Goal: Answer question/provide support

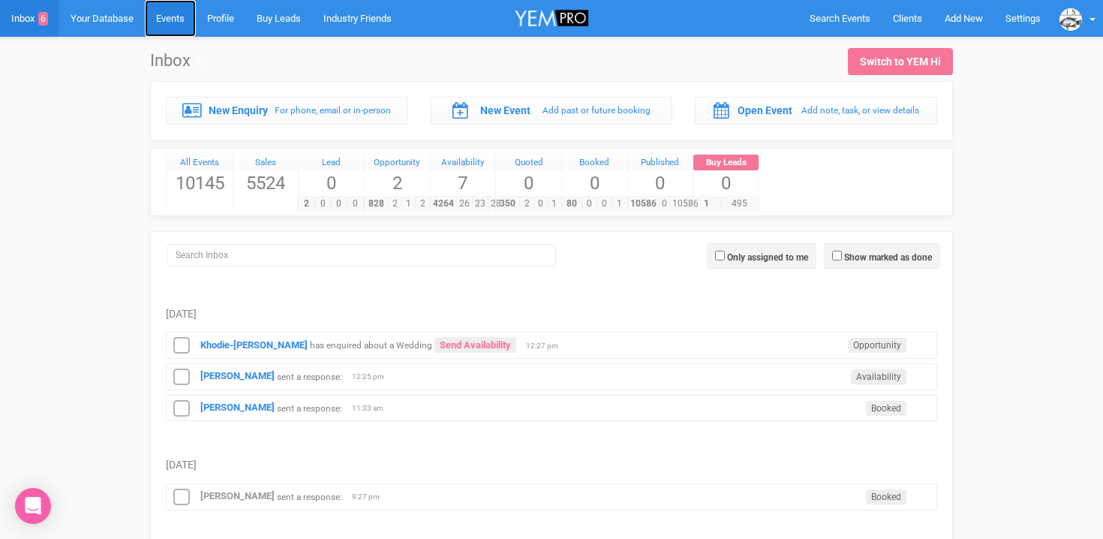
click at [183, 8] on link "Events" at bounding box center [170, 18] width 51 height 37
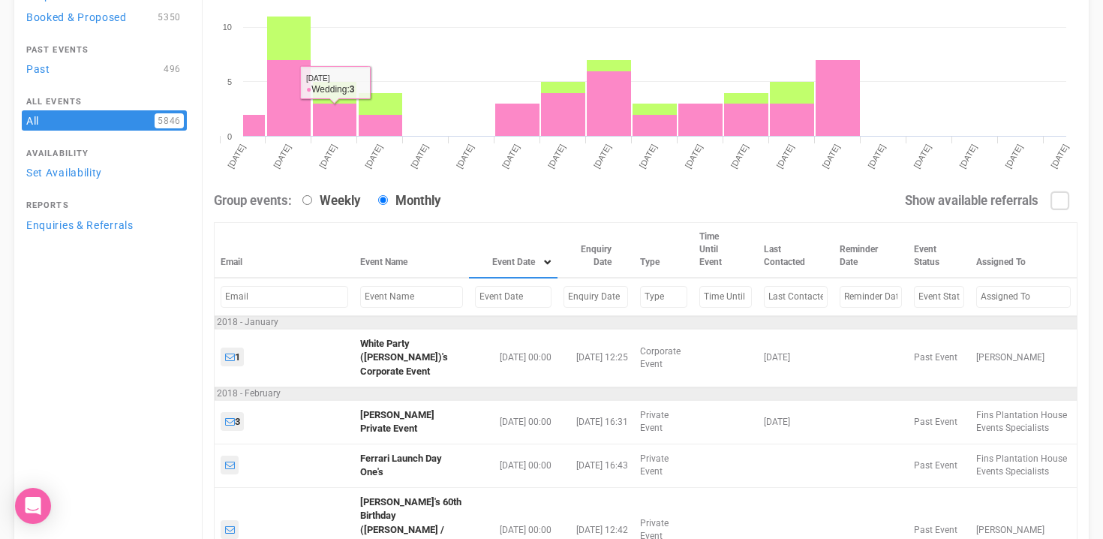
scroll to position [188, 0]
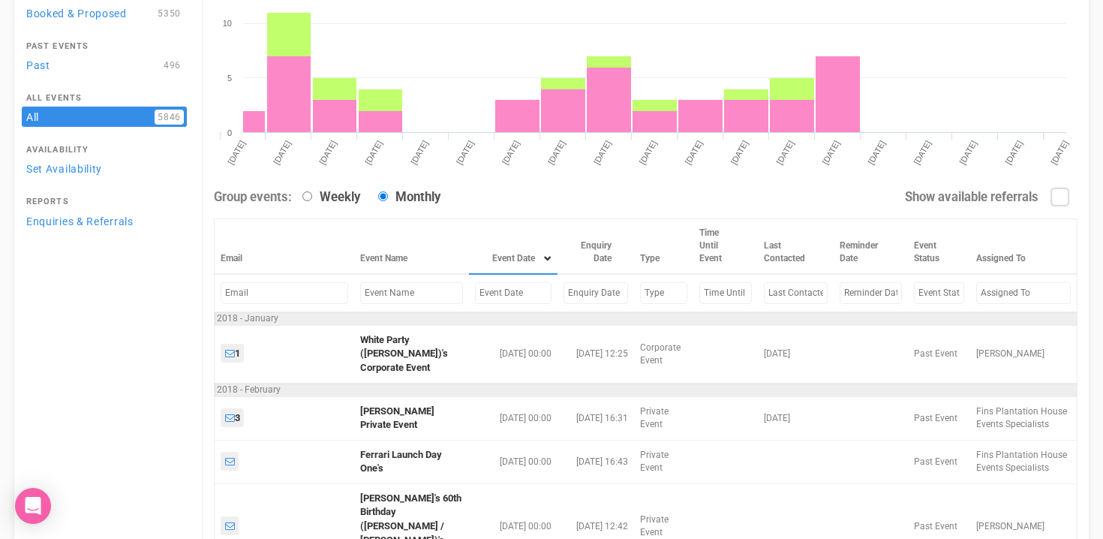
click at [475, 293] on input "text" at bounding box center [513, 293] width 77 height 22
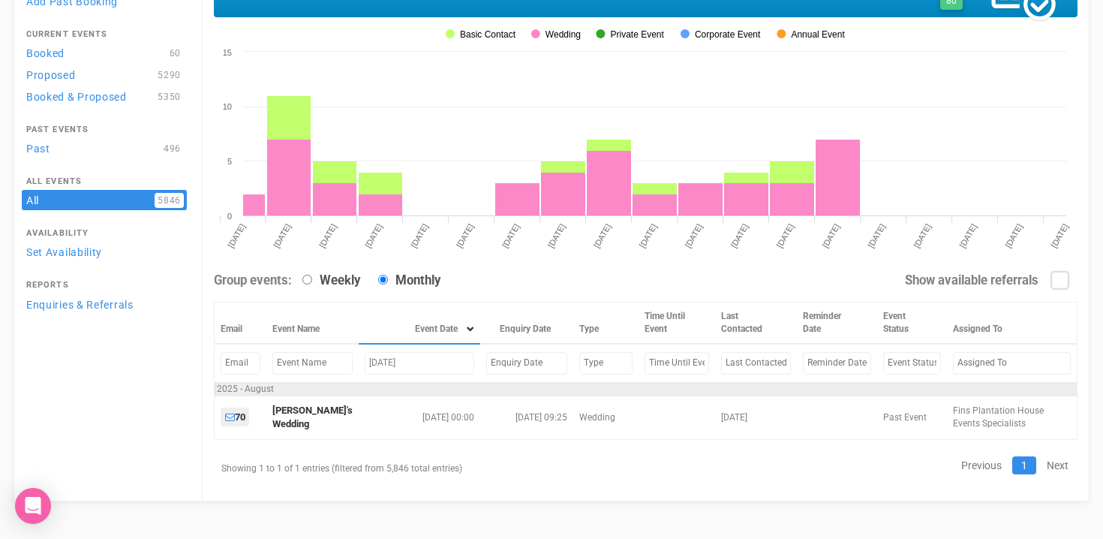
scroll to position [104, 0]
drag, startPoint x: 387, startPoint y: 365, endPoint x: 336, endPoint y: 365, distance: 51.0
click at [338, 365] on tr "Aug 16, 2025" at bounding box center [646, 363] width 863 height 38
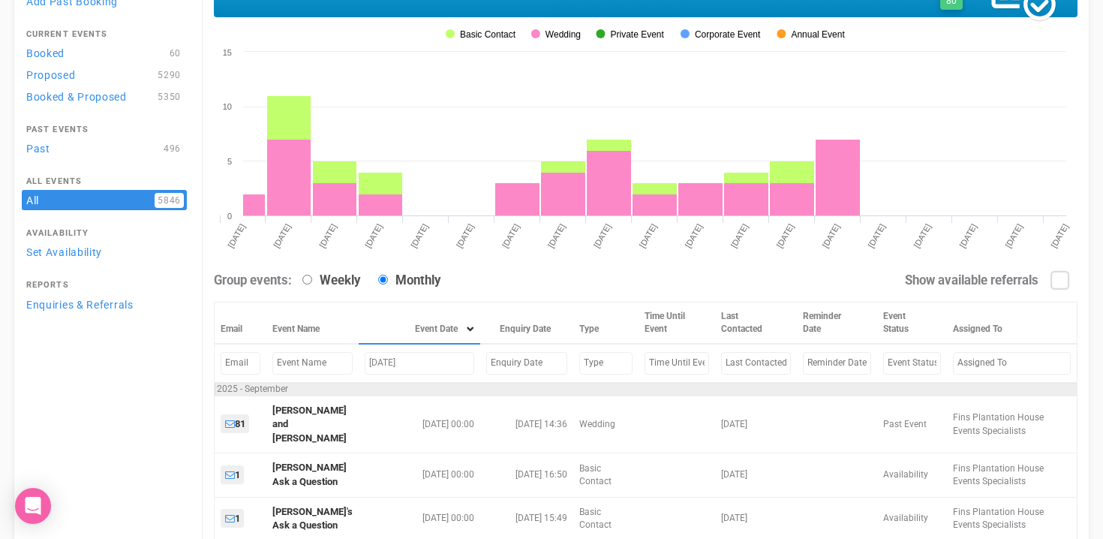
drag, startPoint x: 379, startPoint y: 364, endPoint x: 342, endPoint y: 363, distance: 36.8
click at [344, 364] on tr "sep 6, 2025" at bounding box center [646, 363] width 863 height 38
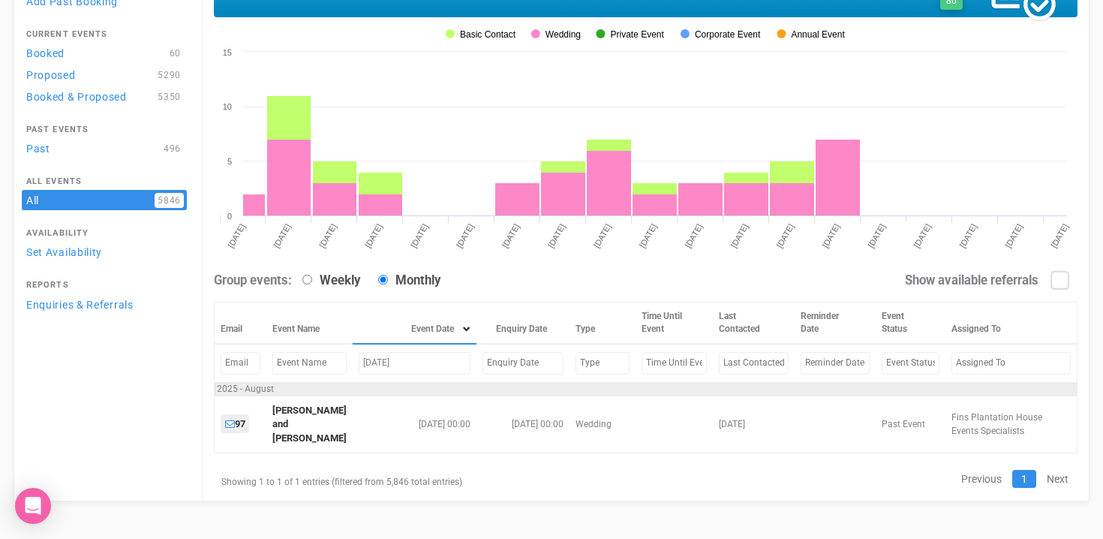
click at [380, 364] on input "aug 8, 2025" at bounding box center [415, 363] width 112 height 22
drag, startPoint x: 380, startPoint y: 362, endPoint x: 317, endPoint y: 362, distance: 63.0
click at [317, 362] on tr "aug 2, 2025" at bounding box center [646, 363] width 863 height 38
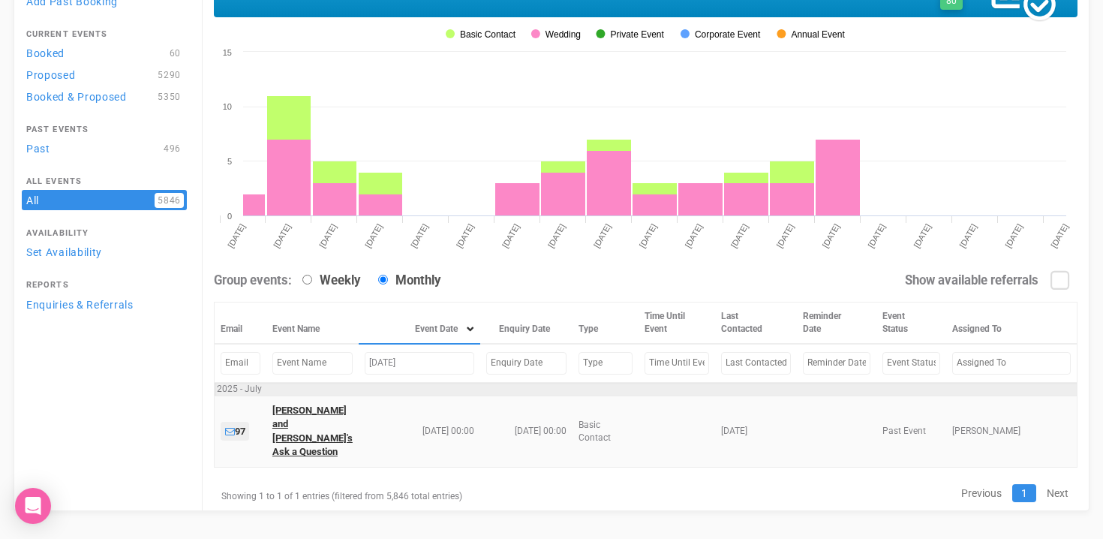
type input "Jul 25, 2025"
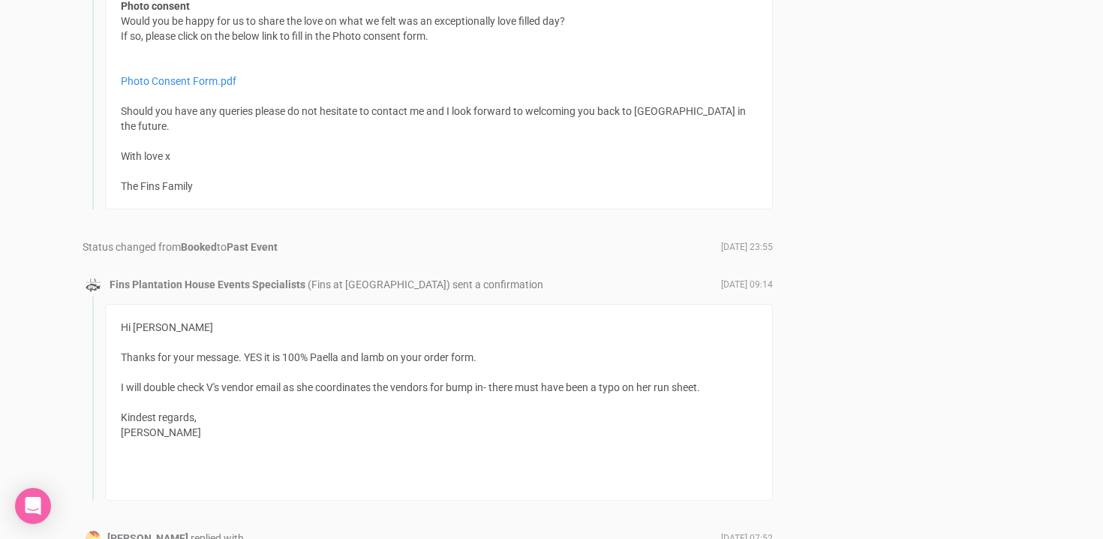
scroll to position [1345, 0]
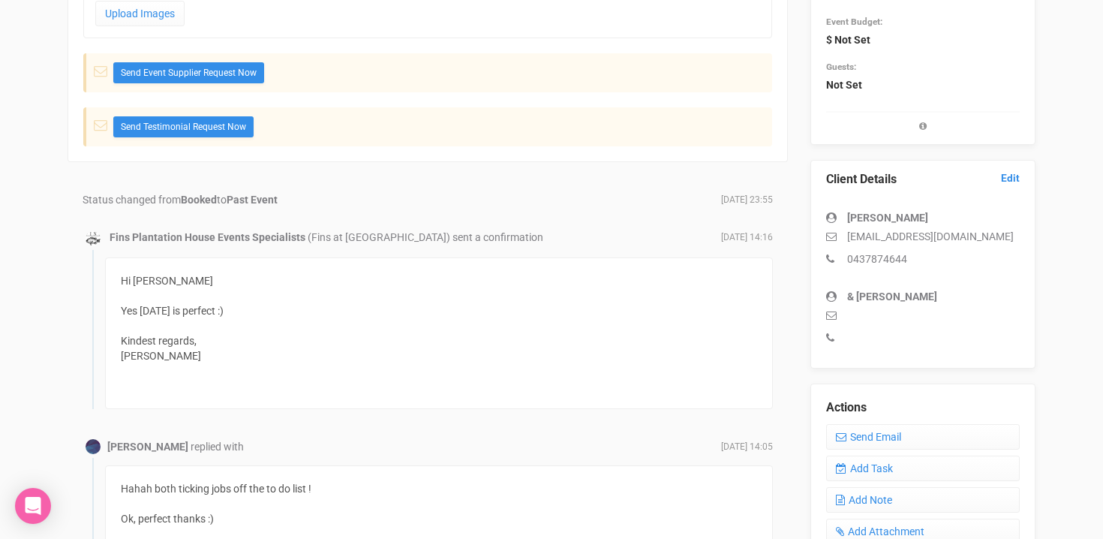
scroll to position [335, 0]
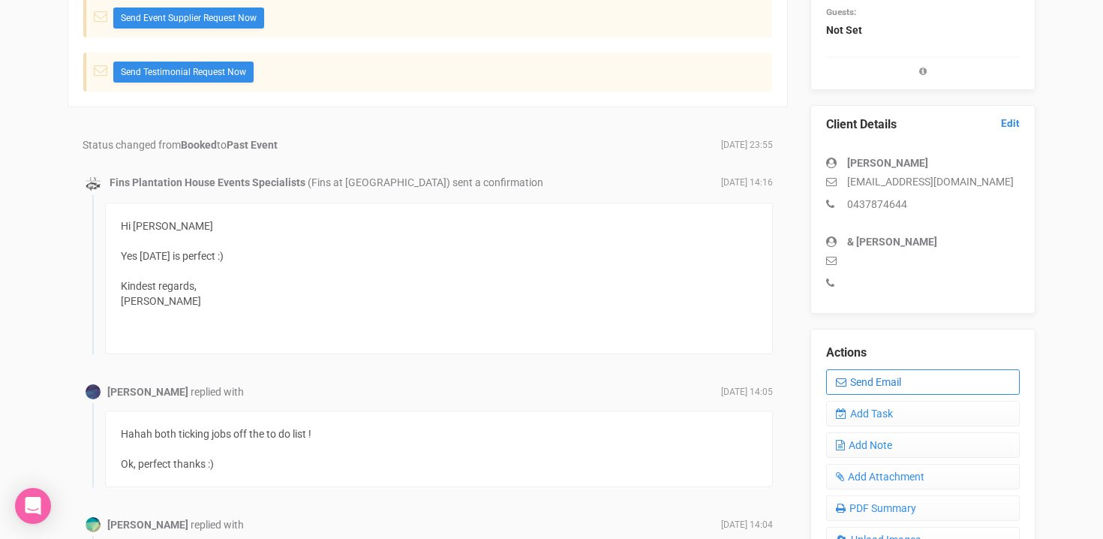
click at [862, 388] on link "Send Email" at bounding box center [923, 382] width 194 height 26
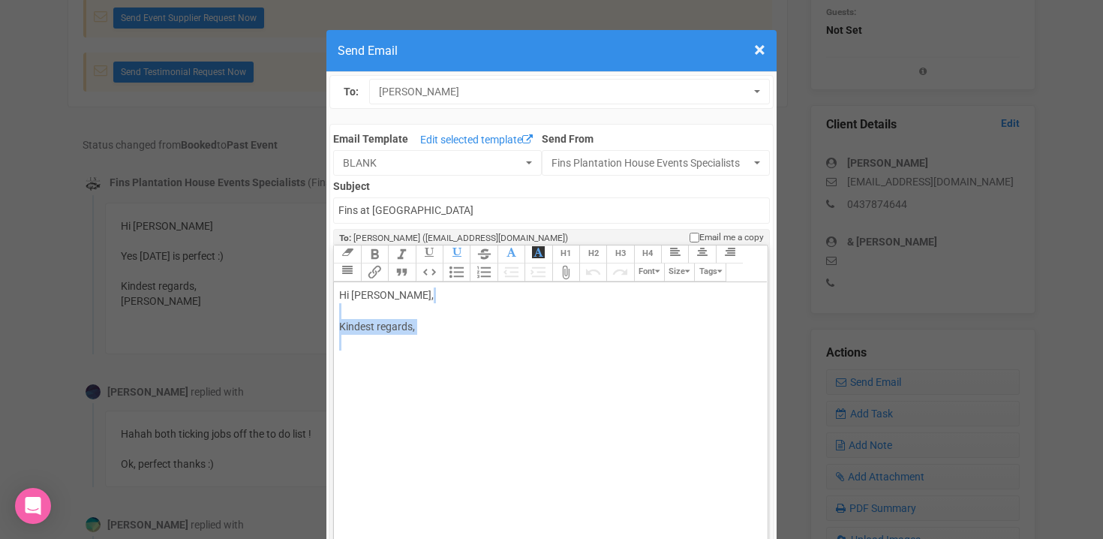
drag, startPoint x: 341, startPoint y: 308, endPoint x: 481, endPoint y: 366, distance: 151.1
click at [481, 366] on trix-editor "Hi Molly Keir, Kindest regards," at bounding box center [550, 443] width 433 height 323
paste trix-editor "<div>Hi Molly Keir,<br>Hi Casey &amp; Jake,<br><br>Once again congratulations! …"
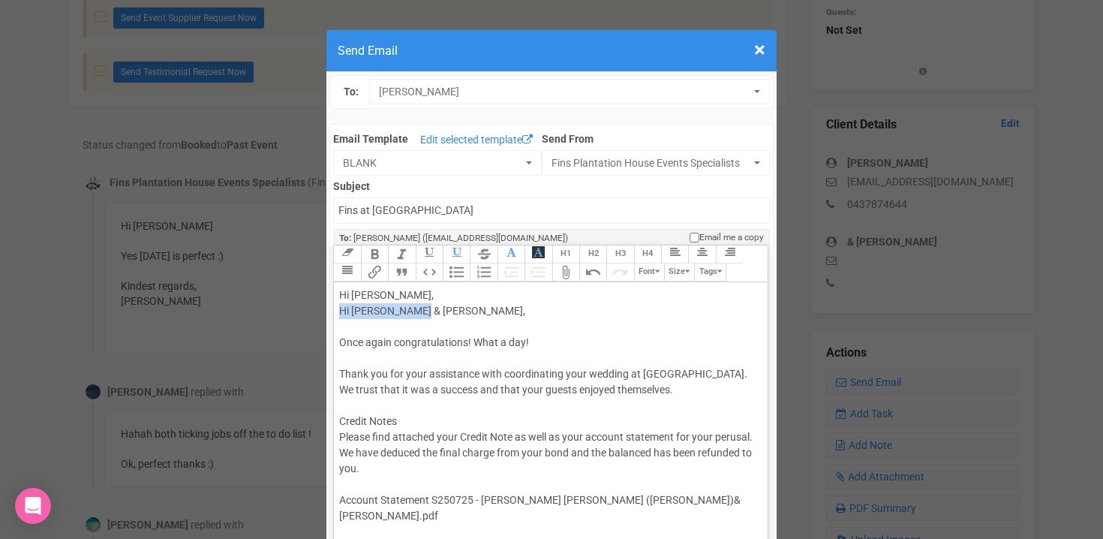
drag, startPoint x: 422, startPoint y: 310, endPoint x: 317, endPoint y: 310, distance: 105.1
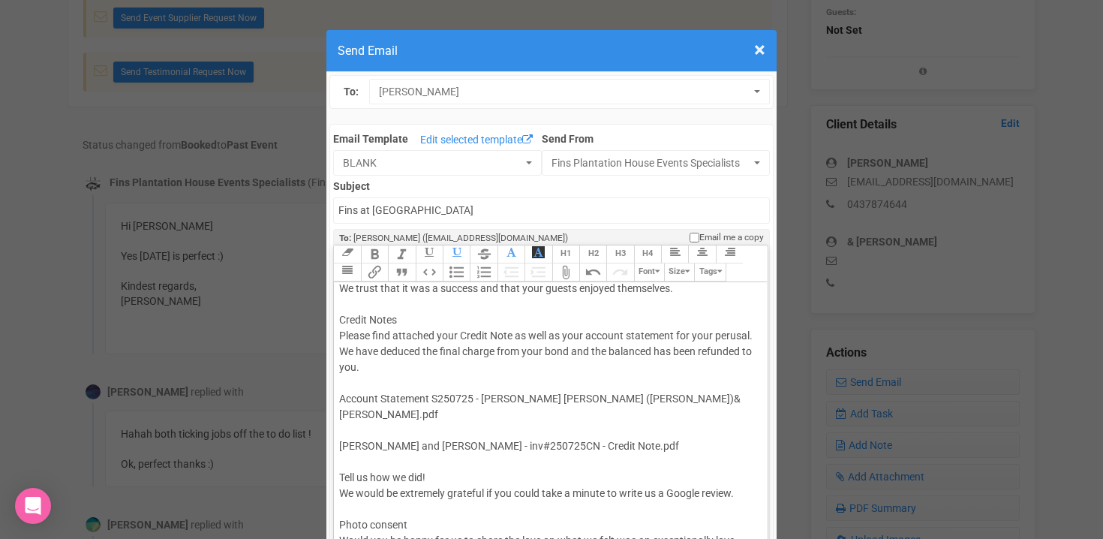
scroll to position [101, 0]
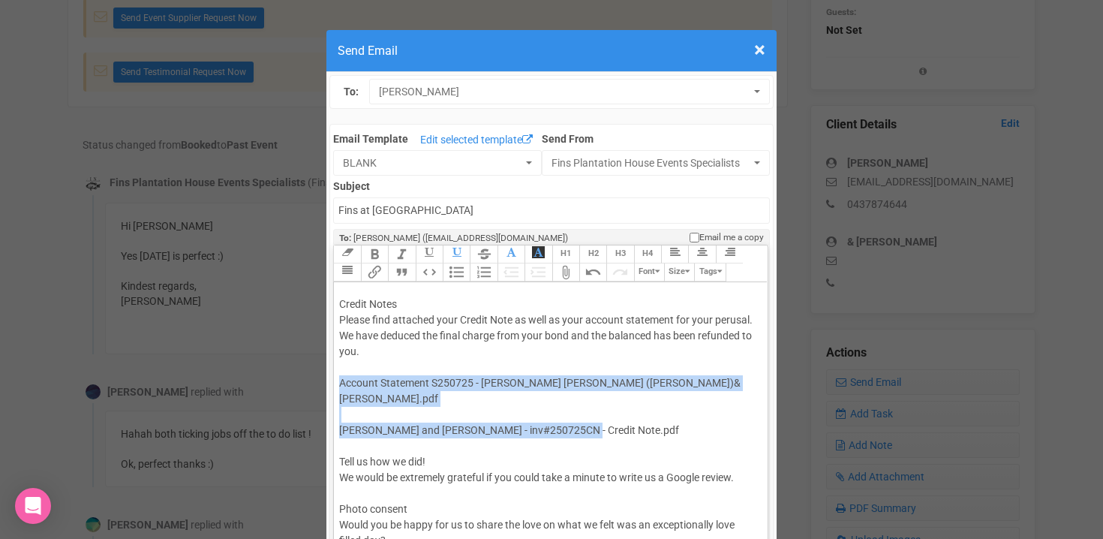
drag, startPoint x: 339, startPoint y: 382, endPoint x: 621, endPoint y: 423, distance: 285.1
click at [621, 423] on div "Hi Molly , Once again congratulations! What a day! Thank you for your assistanc…" at bounding box center [547, 517] width 417 height 662
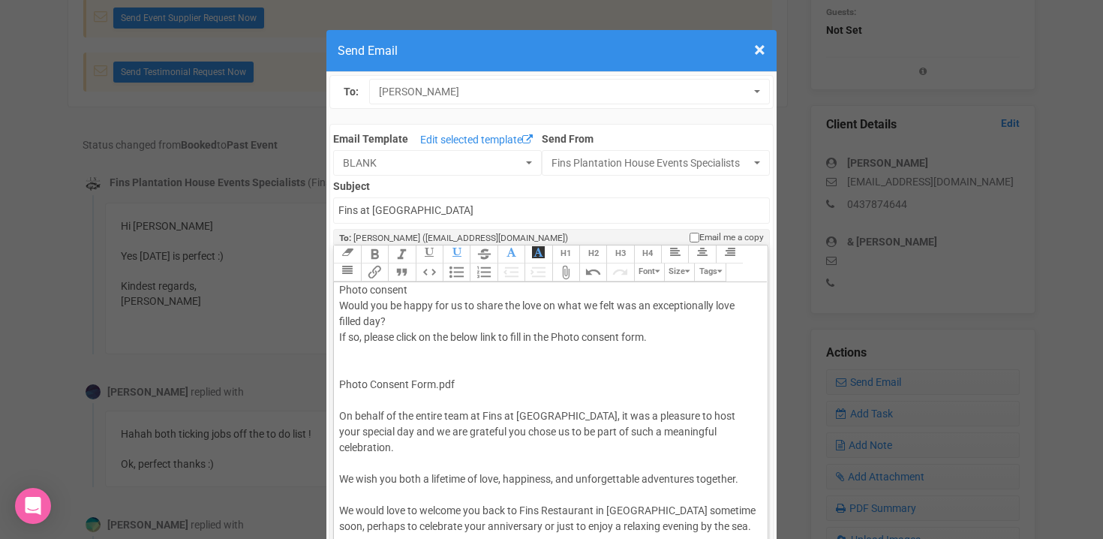
scroll to position [276, 0]
click at [492, 378] on div "Hi Molly , Once again congratulations! What a day! Thank you for your assistanc…" at bounding box center [547, 318] width 417 height 615
click at [418, 370] on div "Hi Molly , Once again congratulations! What a day! Thank you for your assistanc…" at bounding box center [547, 318] width 417 height 615
click at [418, 387] on div "Hi Molly , Once again congratulations! What a day! Thank you for your assistanc…" at bounding box center [547, 318] width 417 height 615
drag, startPoint x: 459, startPoint y: 381, endPoint x: 335, endPoint y: 382, distance: 124.6
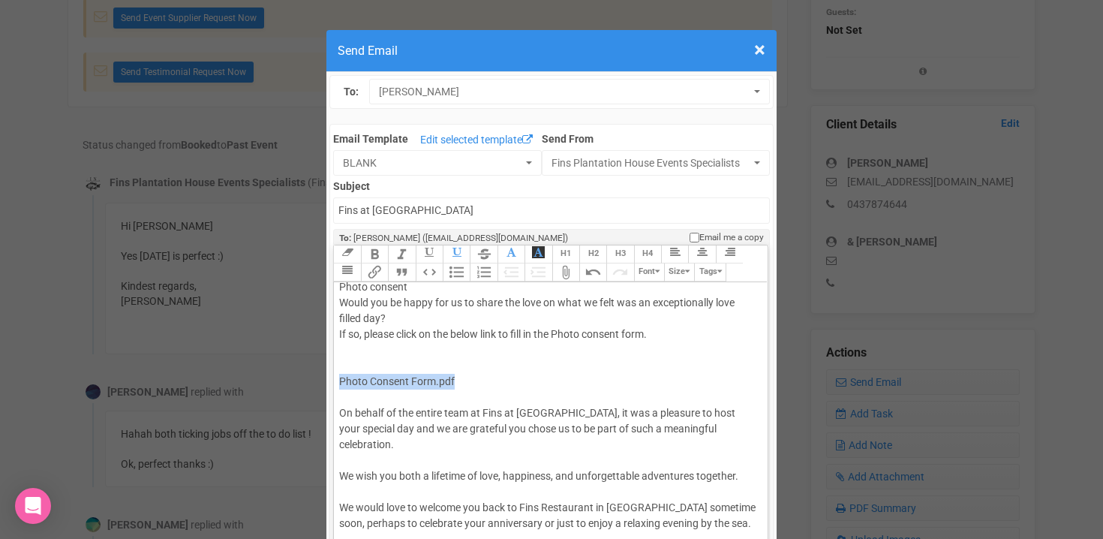
click at [335, 382] on trix-editor "Hi Molly , Once again congratulations! What a day! Thank you for your assistanc…" at bounding box center [550, 443] width 433 height 323
type trix-editor "<div>Hi Molly ,<br><br>Once again congratulations! What a day!<br><br>Thank you…"
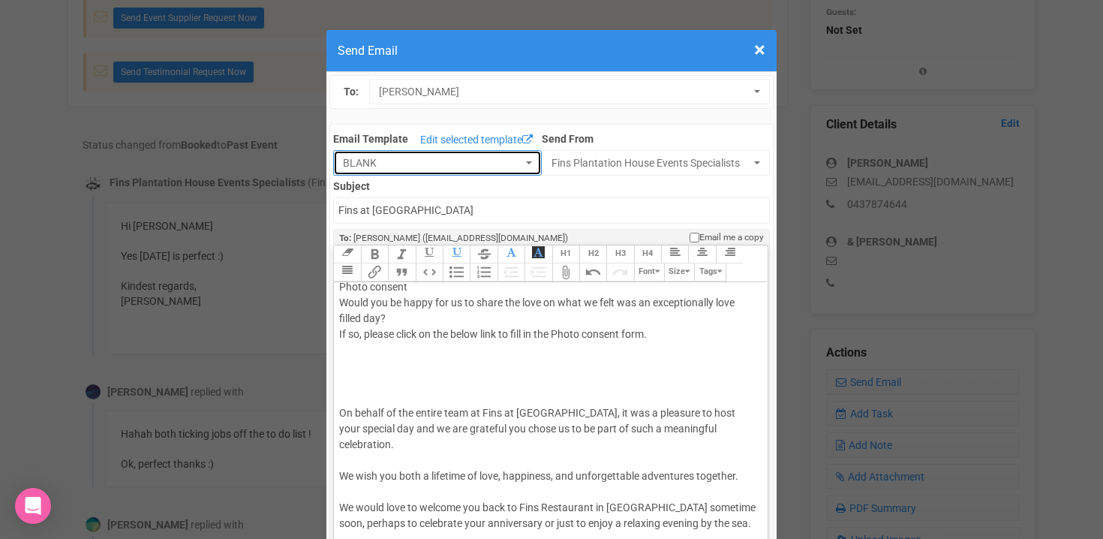
click at [528, 168] on button "BLANK" at bounding box center [437, 163] width 209 height 26
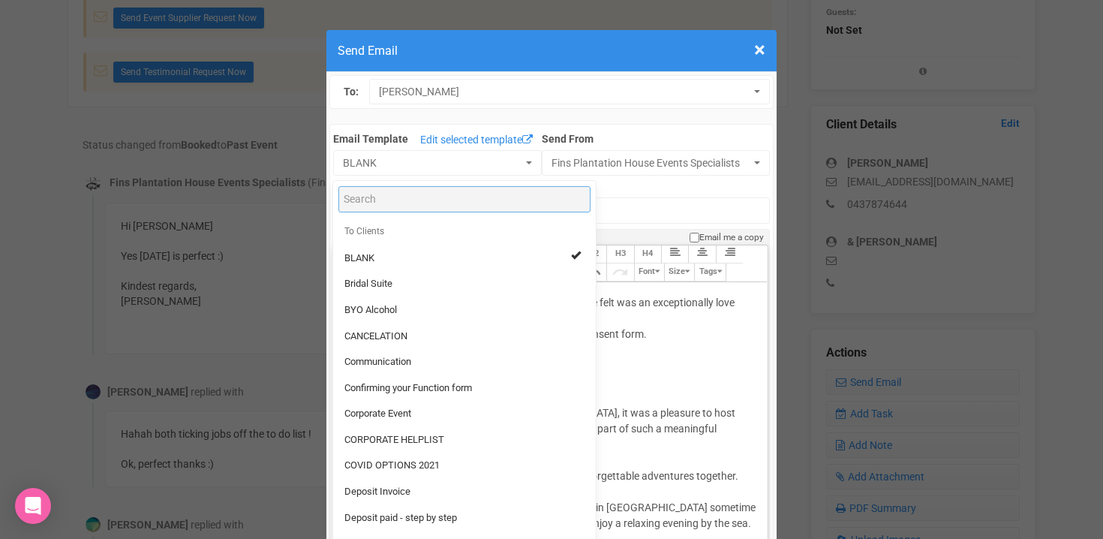
click at [376, 208] on input "Search" at bounding box center [464, 199] width 252 height 26
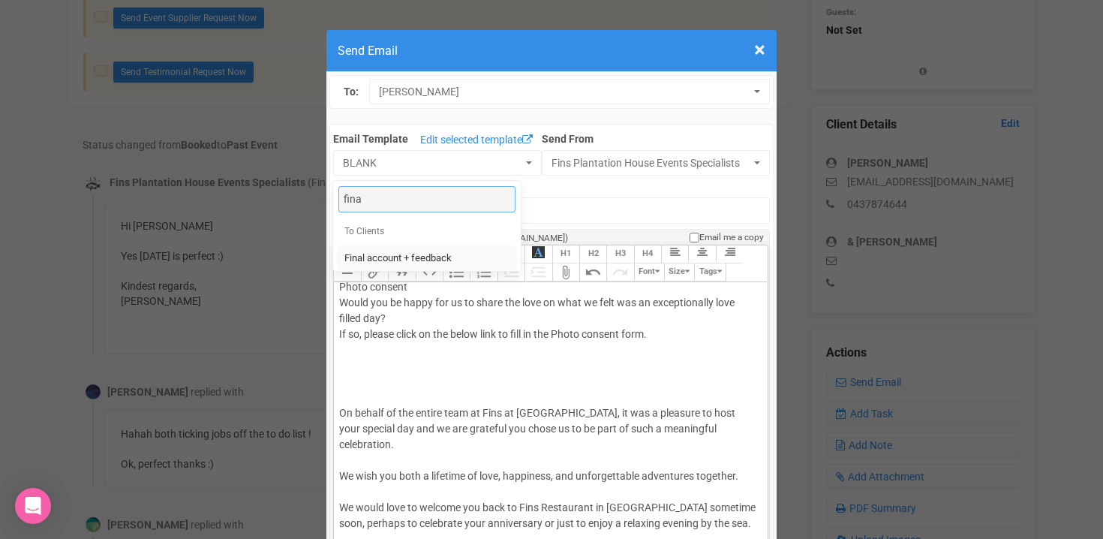
type input "fina"
click at [383, 255] on span "Final account + feedback" at bounding box center [397, 258] width 107 height 14
select select "90613"
type input "Fins Plantation House - Final account + feedback"
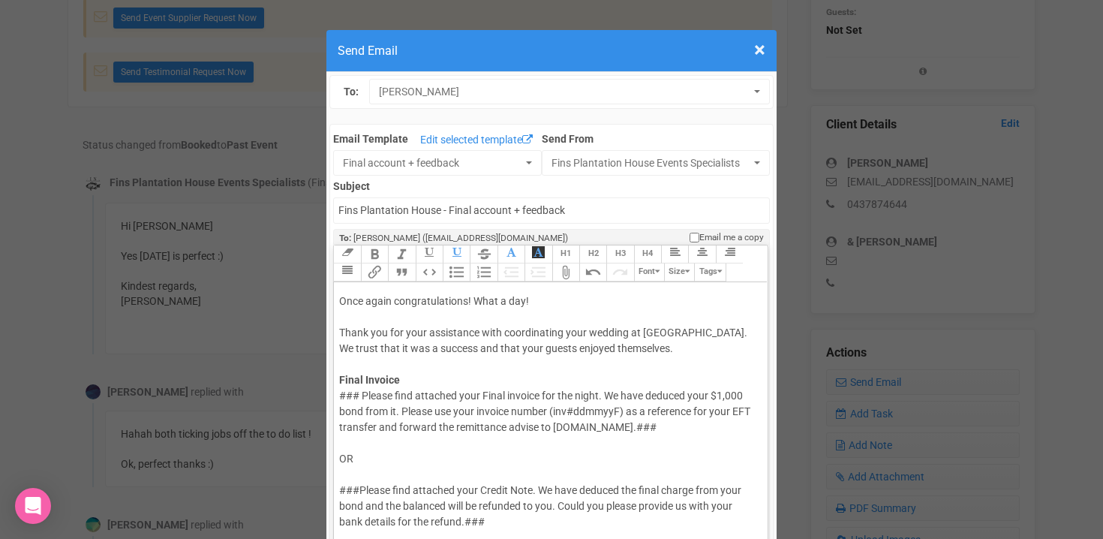
scroll to position [0, 0]
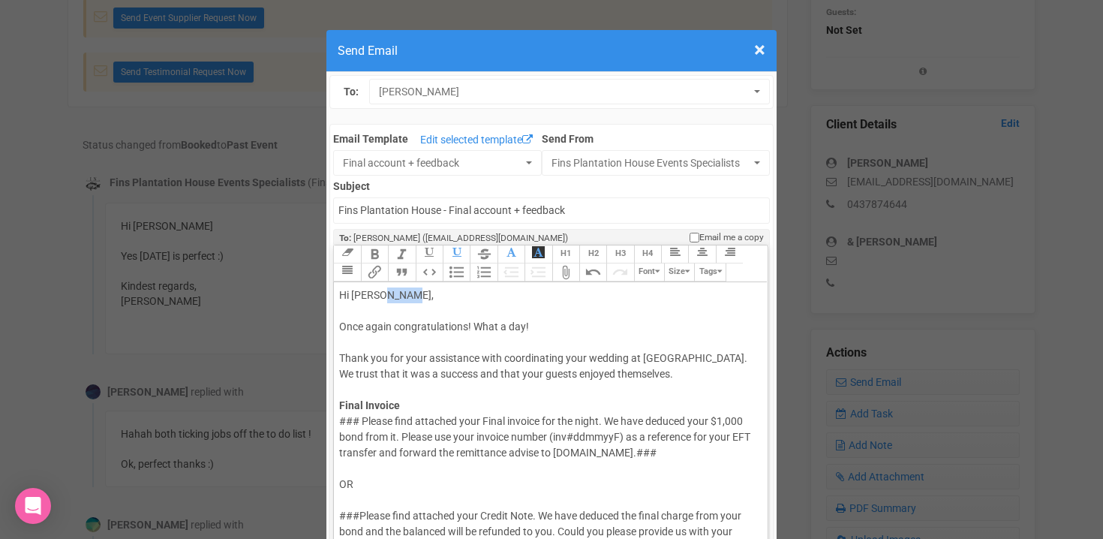
drag, startPoint x: 381, startPoint y: 299, endPoint x: 408, endPoint y: 299, distance: 27.0
click at [408, 299] on div "Hi Molly Keir, Once again congratulations! What a day! Thank you for your assis…" at bounding box center [547, 350] width 417 height 126
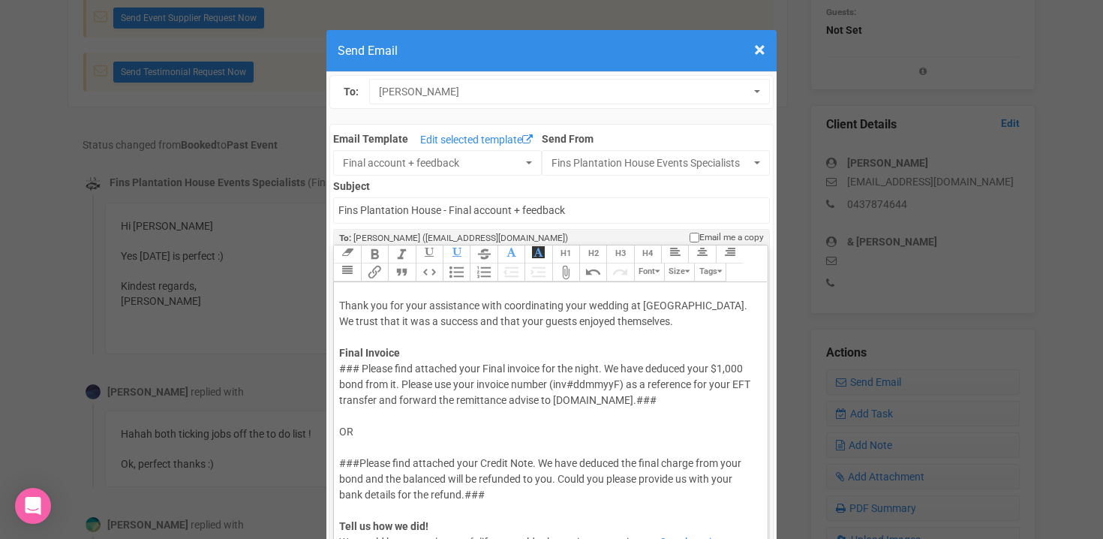
scroll to position [55, 0]
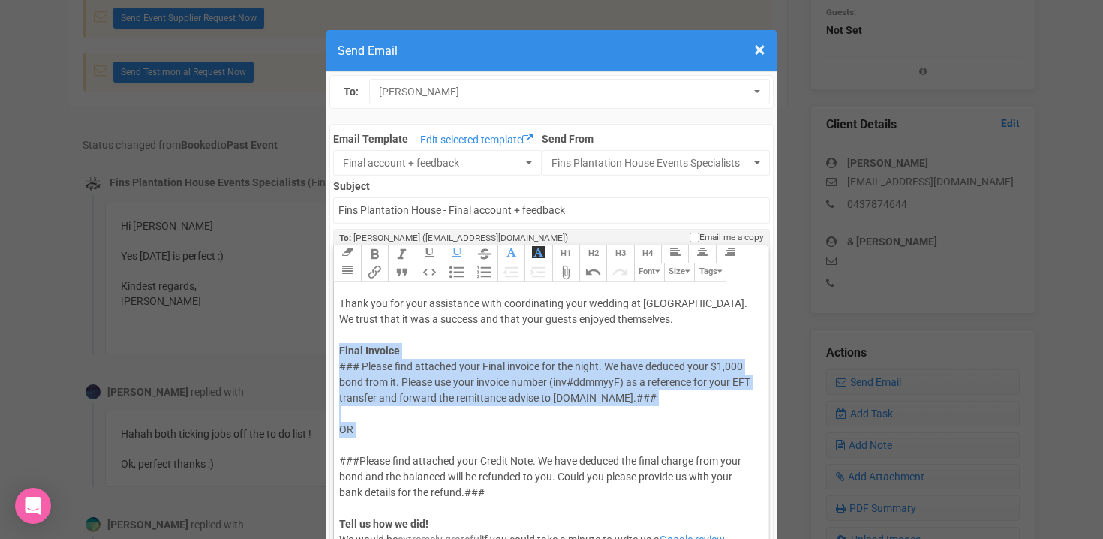
drag, startPoint x: 340, startPoint y: 348, endPoint x: 380, endPoint y: 438, distance: 98.8
click at [380, 438] on trix-editor "Hi Molly & Aaron Once again congratulations! What a day! Thank you for your ass…" at bounding box center [550, 443] width 433 height 323
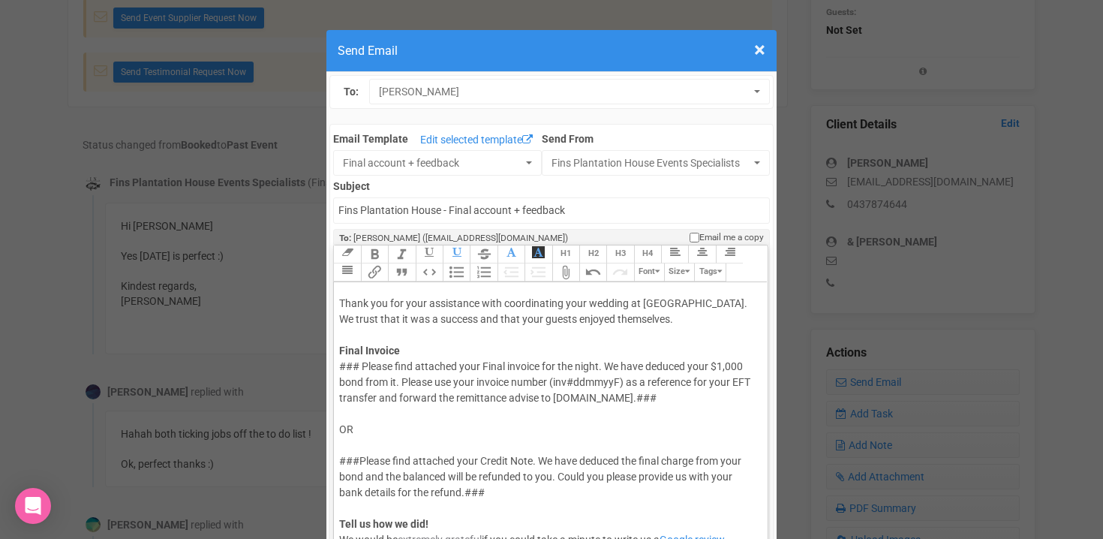
click at [340, 370] on div "### Please find attached your Final invoice for the night. We have deduced your…" at bounding box center [547, 493] width 417 height 268
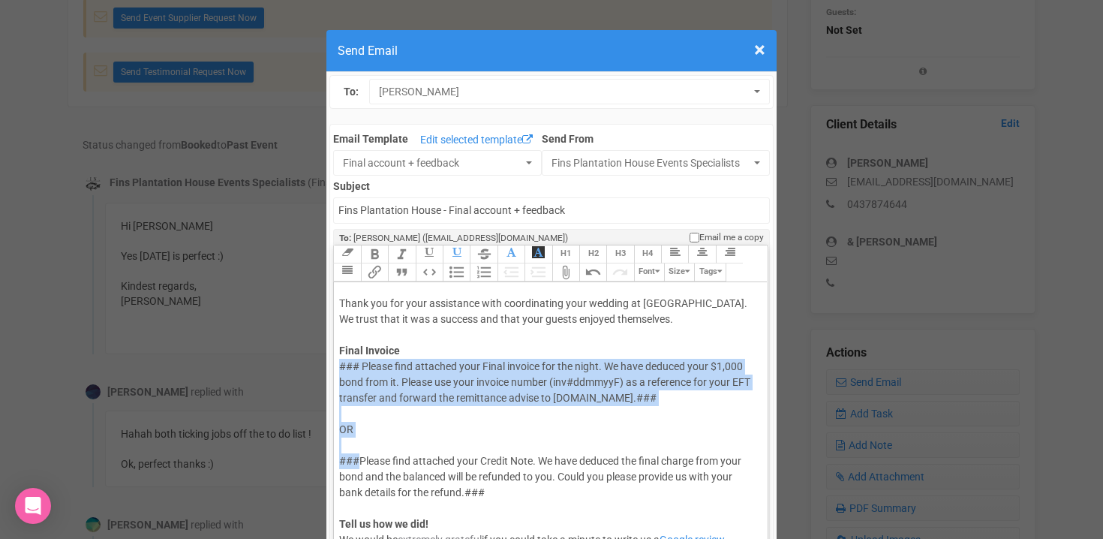
drag, startPoint x: 340, startPoint y: 361, endPoint x: 360, endPoint y: 459, distance: 99.6
click at [360, 459] on div "### Please find attached your Final invoice for the night. We have deduced your…" at bounding box center [547, 493] width 417 height 268
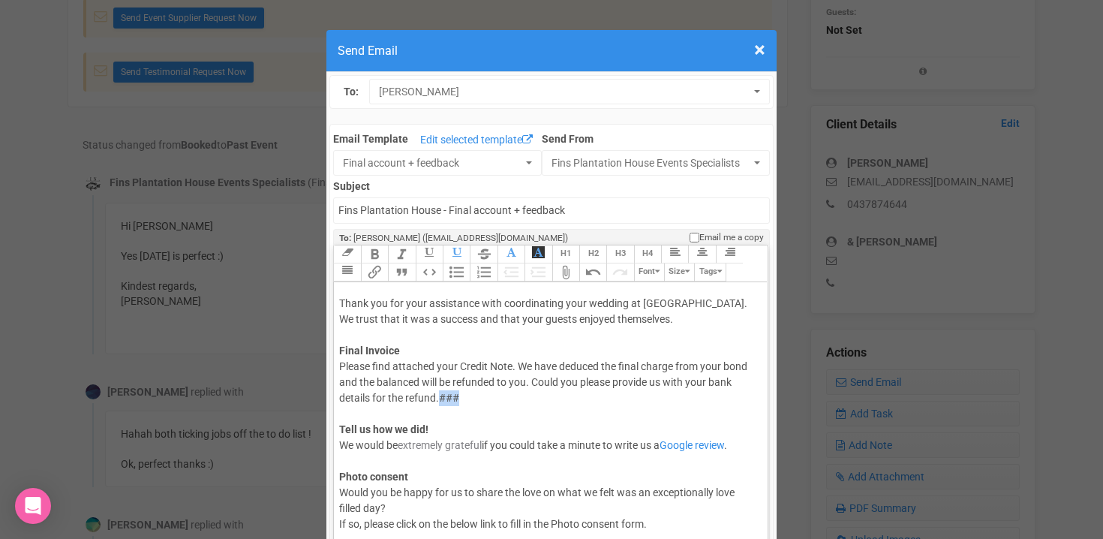
drag, startPoint x: 467, startPoint y: 398, endPoint x: 440, endPoint y: 399, distance: 27.0
click at [440, 399] on div "Please find attached your Credit Note. We have deduced the final charge from yo…" at bounding box center [547, 445] width 417 height 173
drag, startPoint x: 616, startPoint y: 383, endPoint x: 710, endPoint y: 386, distance: 93.8
click at [710, 386] on div "Please find attached your Credit Note. We have deduced the final charge from yo…" at bounding box center [547, 445] width 417 height 173
click at [372, 398] on div "Please find attached your Credit Note. We have deduced the final charge from yo…" at bounding box center [547, 445] width 417 height 173
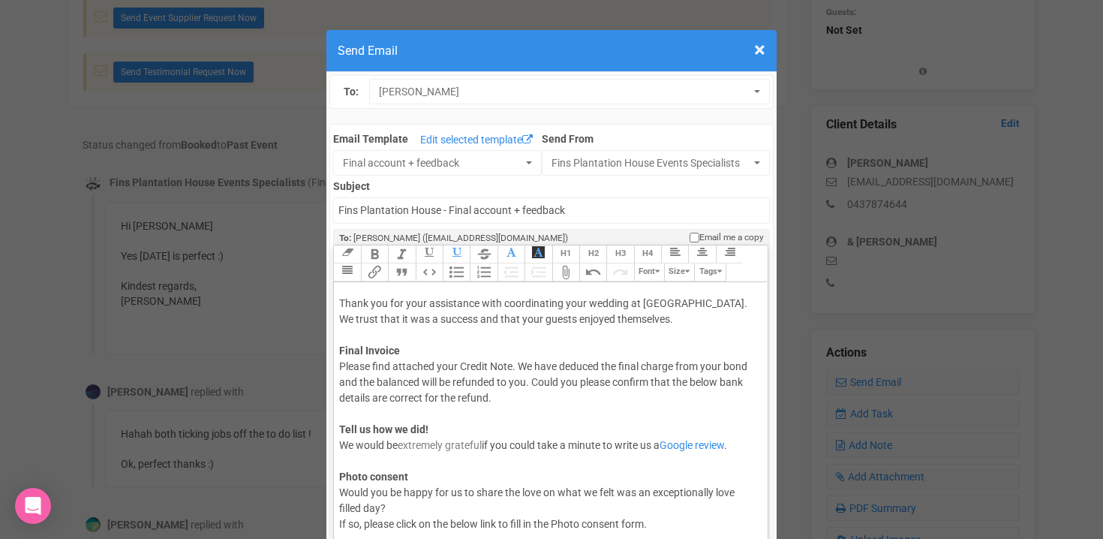
click at [421, 411] on div "Please find attached your Credit Note. We have deduced the final charge from yo…" at bounding box center [547, 445] width 417 height 173
paste trix-editor "ACCOUNT NAME:&nbsp; Aaron J Pleash<br>Bank:&nbsp; Commonwealth Bank<br>Account …"
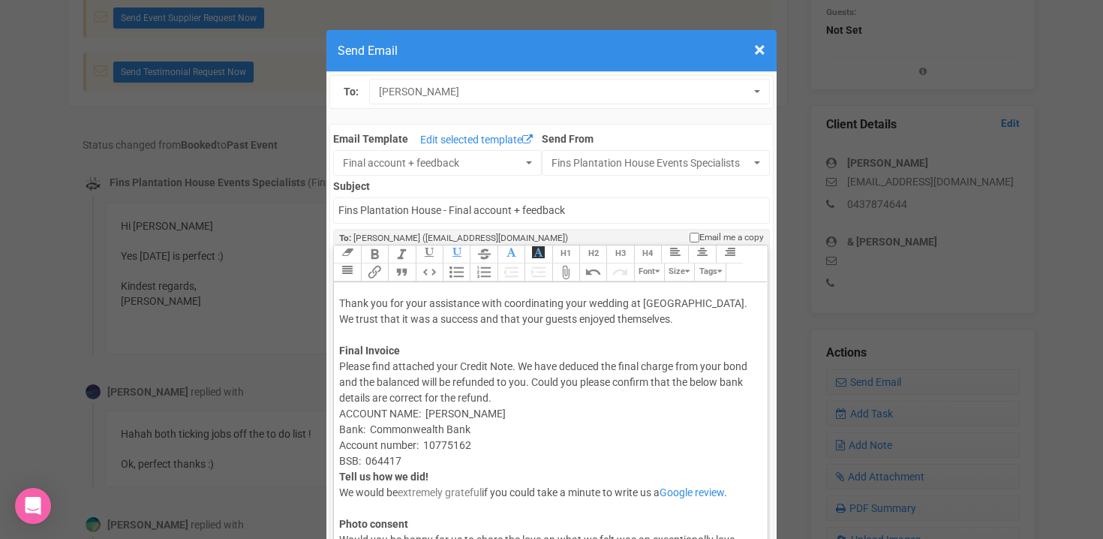
click at [497, 400] on div "Please find attached your Credit Note. We have deduced the final charge from yo…" at bounding box center [547, 469] width 417 height 221
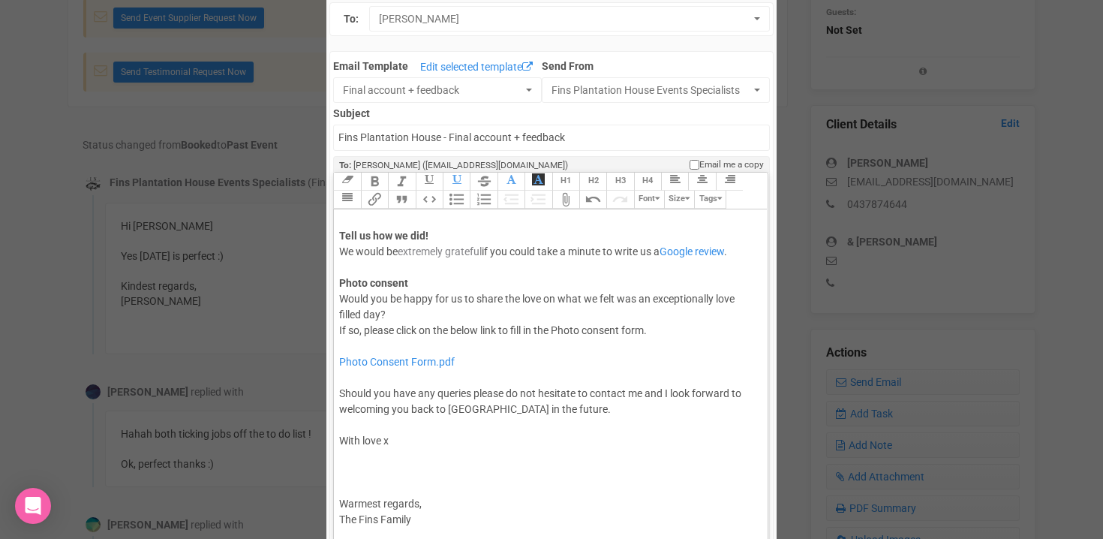
scroll to position [75, 0]
drag, startPoint x: 339, startPoint y: 389, endPoint x: 447, endPoint y: 517, distance: 167.8
click at [447, 517] on trix-editor "Hi Molly & Aaron Once again congratulations! What a day! Thank you for your ass…" at bounding box center [550, 368] width 433 height 323
paste trix-editor "<div>Hi Molly &amp; Aaron<br><br>Once again congratulations! What a day!<br><br…"
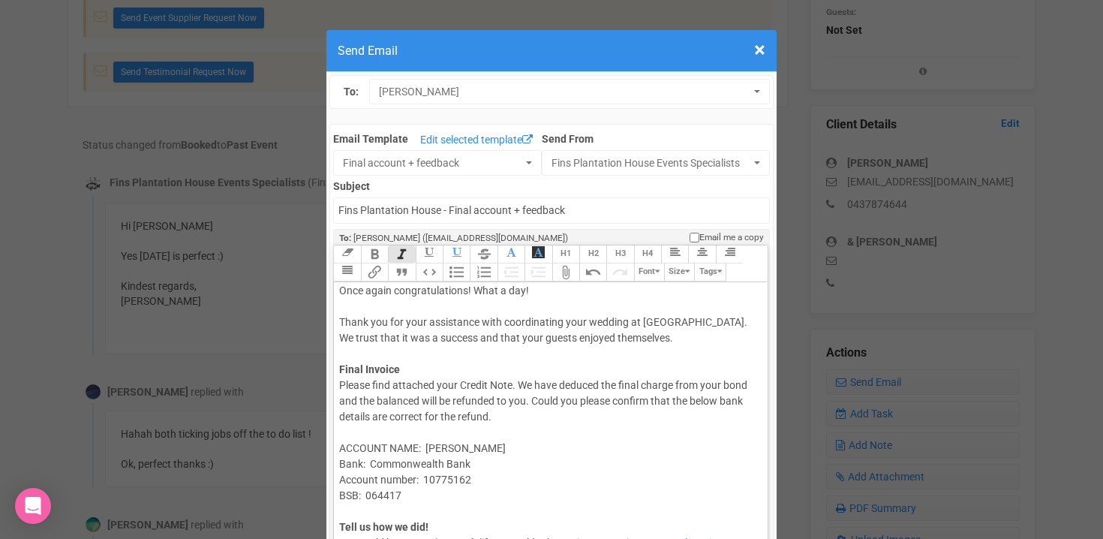
scroll to position [47, 0]
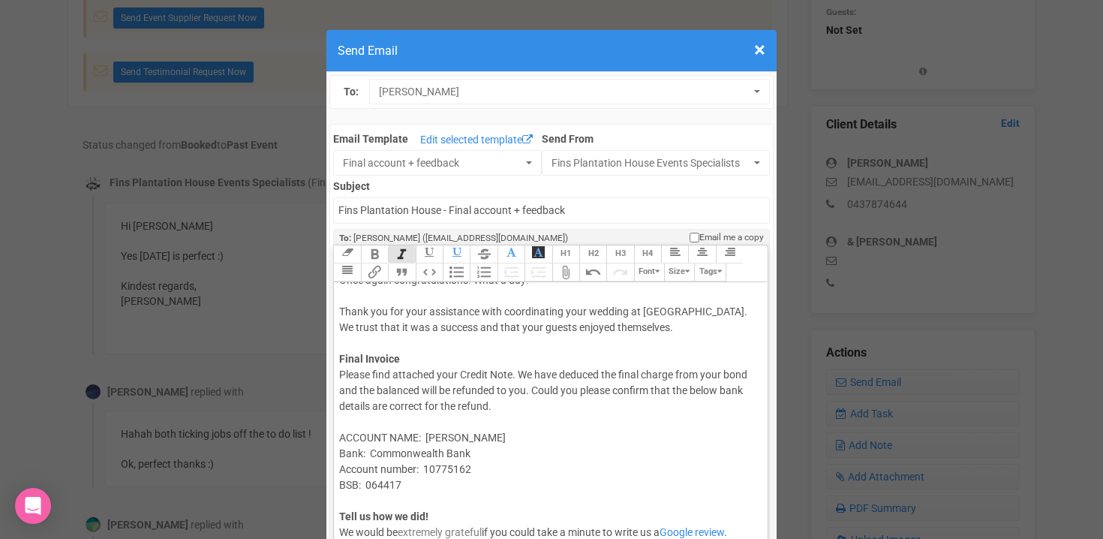
click at [534, 390] on div "Please find attached your Credit Note. We have deduced the final charge from yo…" at bounding box center [547, 493] width 417 height 252
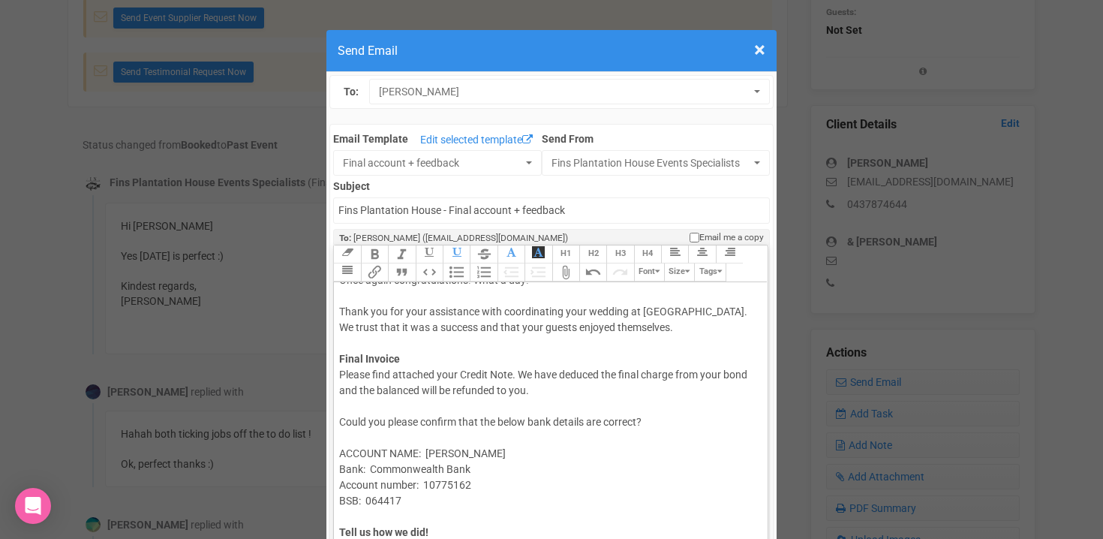
click at [567, 271] on button "Attach Files" at bounding box center [565, 272] width 27 height 18
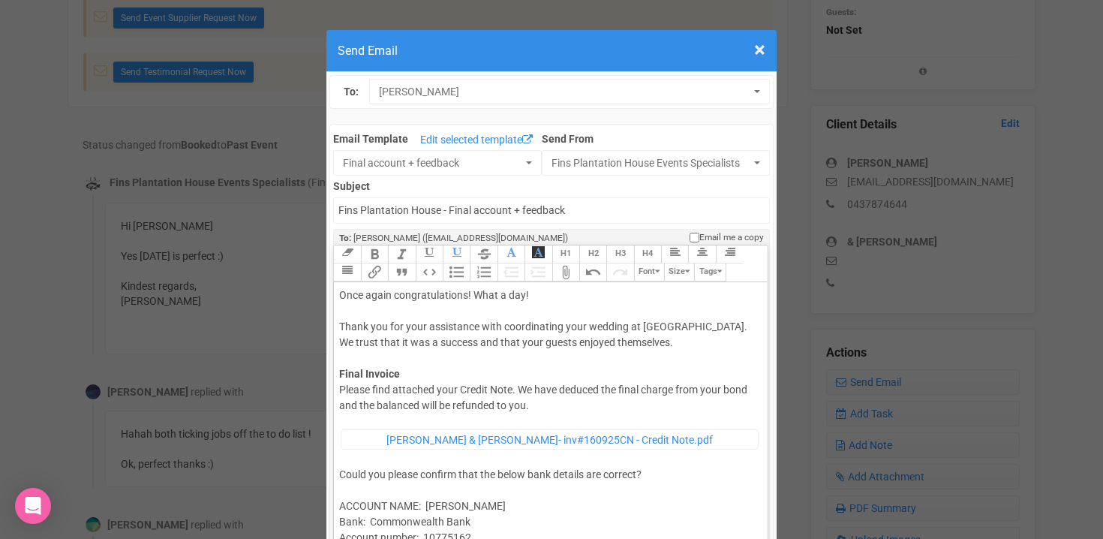
scroll to position [0, 0]
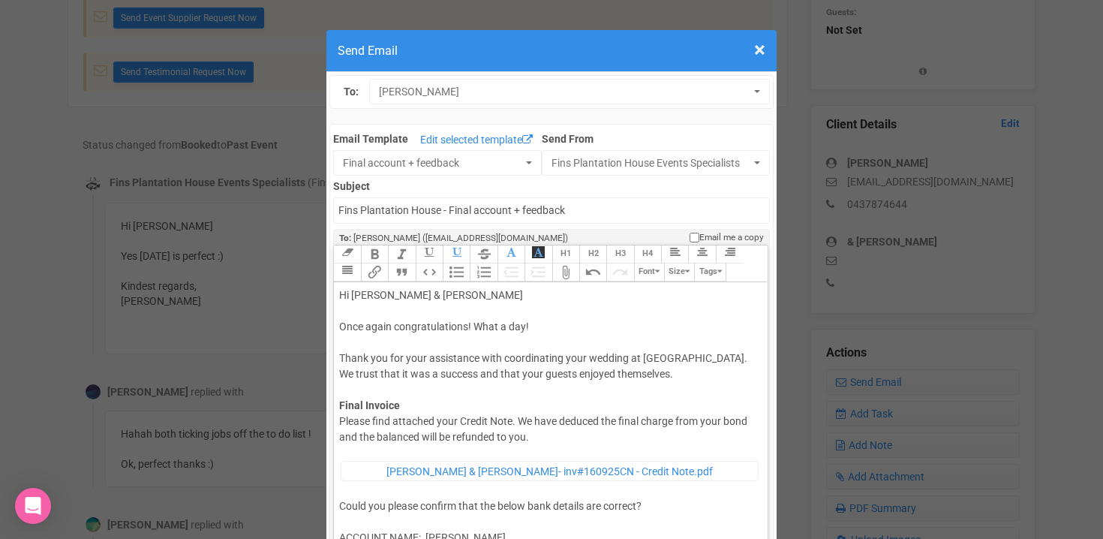
click at [424, 297] on div "Hi Molly & Aaron Once again congratulations! What a day! Thank you for your ass…" at bounding box center [547, 350] width 417 height 126
type trix-editor "<div>Hi Molly &amp; Aaron,<br><br>Once again congratulations! What a day!<br><b…"
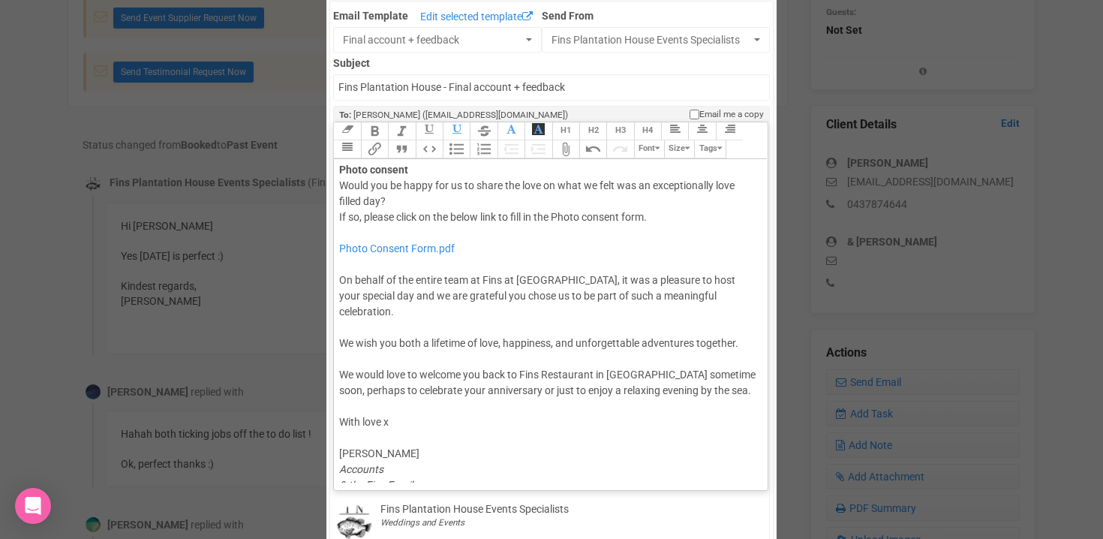
scroll to position [110, 0]
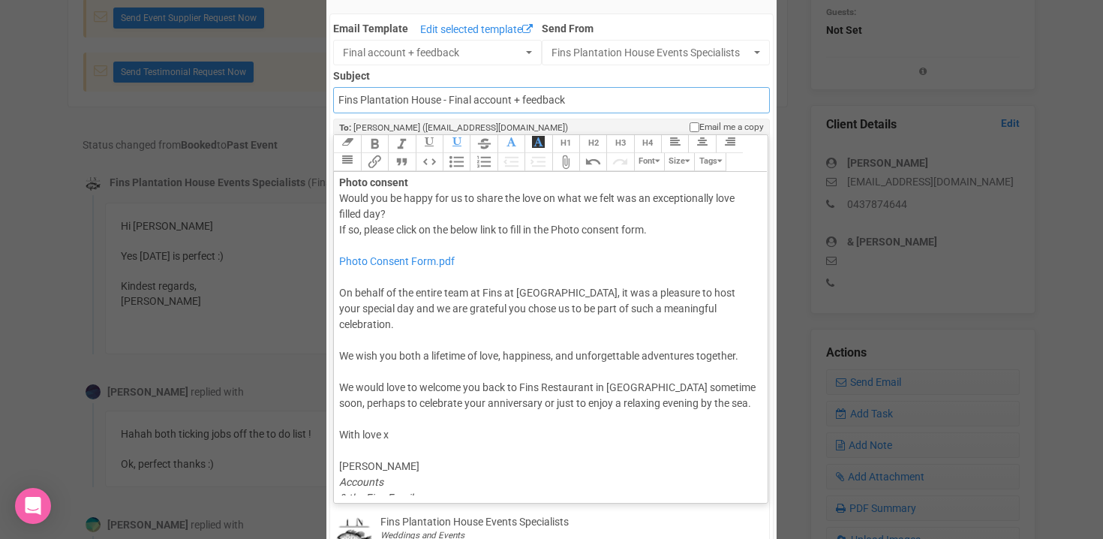
click at [338, 100] on input "Fins Plantation House - Final account + feedback" at bounding box center [551, 100] width 436 height 26
click at [570, 100] on input "Accounts - Fins Plantation House - Final account + feedback" at bounding box center [551, 100] width 436 height 26
drag, startPoint x: 633, startPoint y: 99, endPoint x: 503, endPoint y: 101, distance: 130.6
click at [503, 101] on input "Accounts - Fins Plantation House - Final account + feedback" at bounding box center [551, 100] width 436 height 26
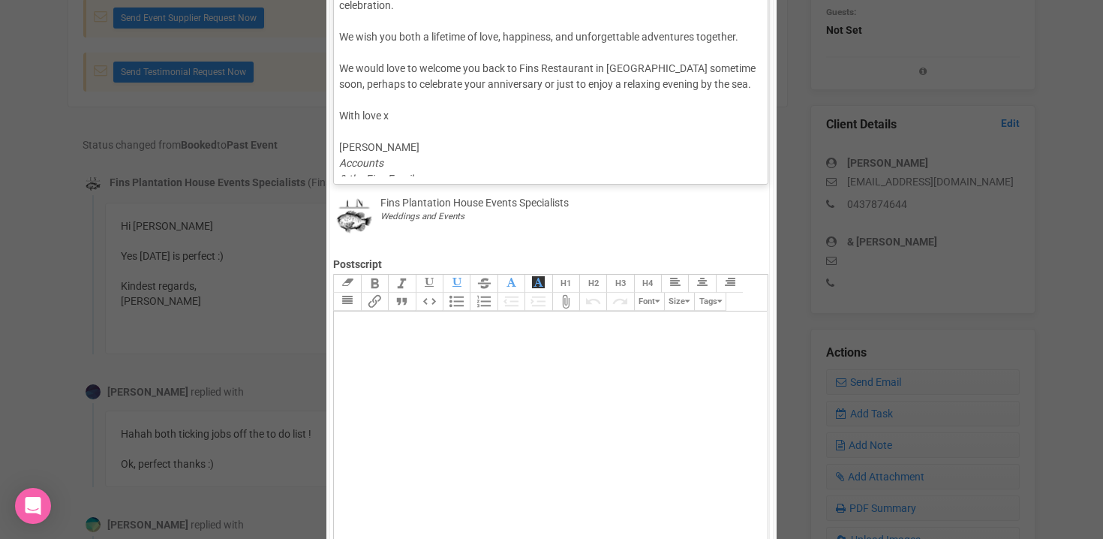
scroll to position [688, 0]
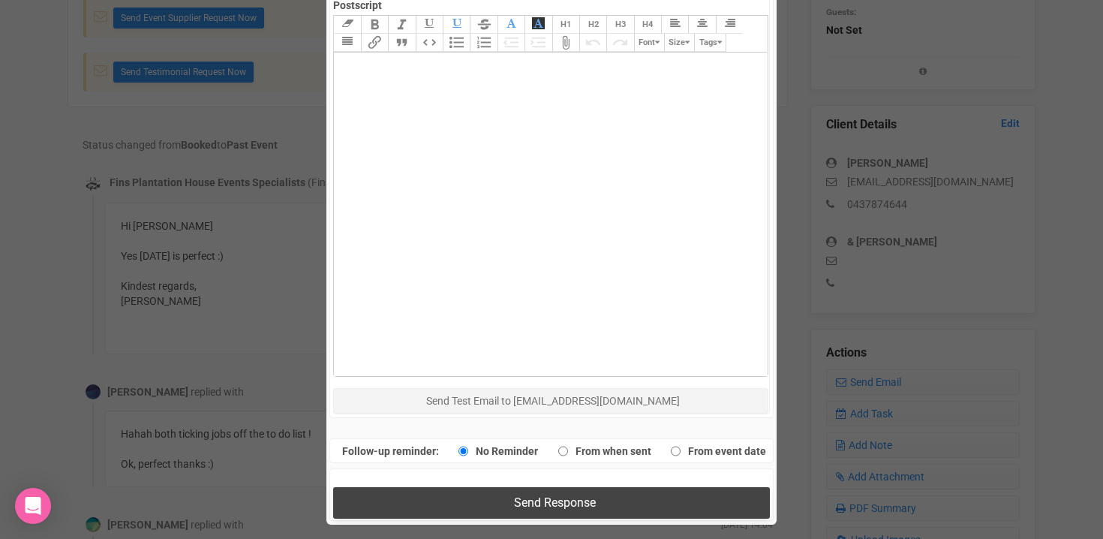
type input "Accounts - Fins Plantation House - Final Invoice + Feedback"
click at [516, 497] on span "Send Response" at bounding box center [555, 502] width 82 height 14
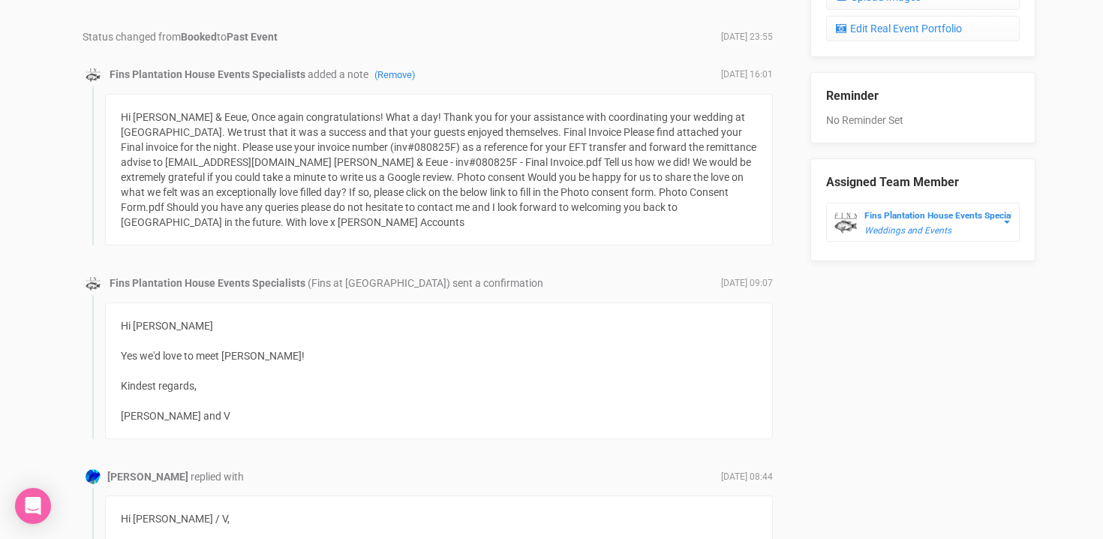
scroll to position [904, 0]
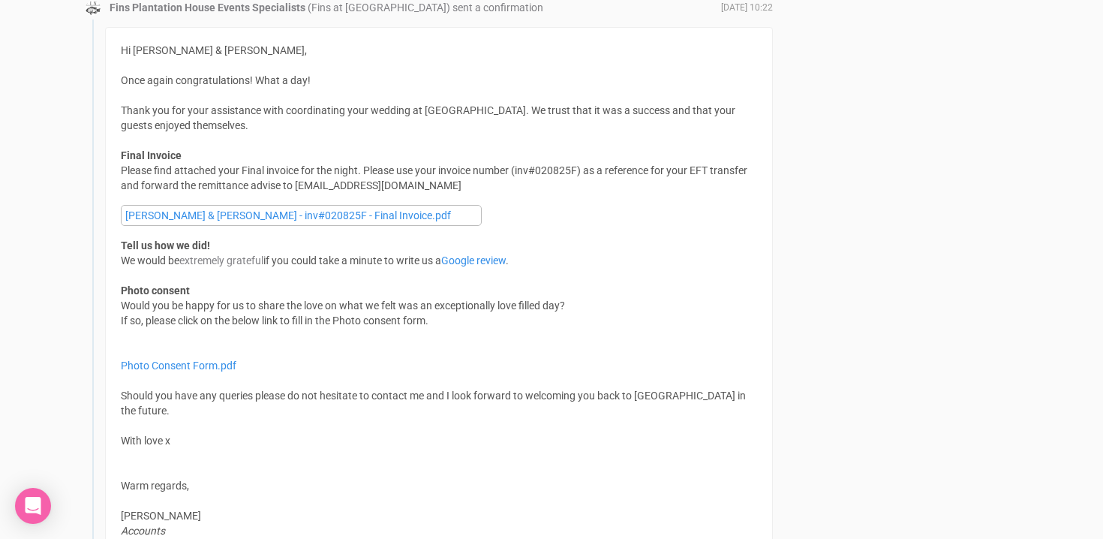
scroll to position [1409, 0]
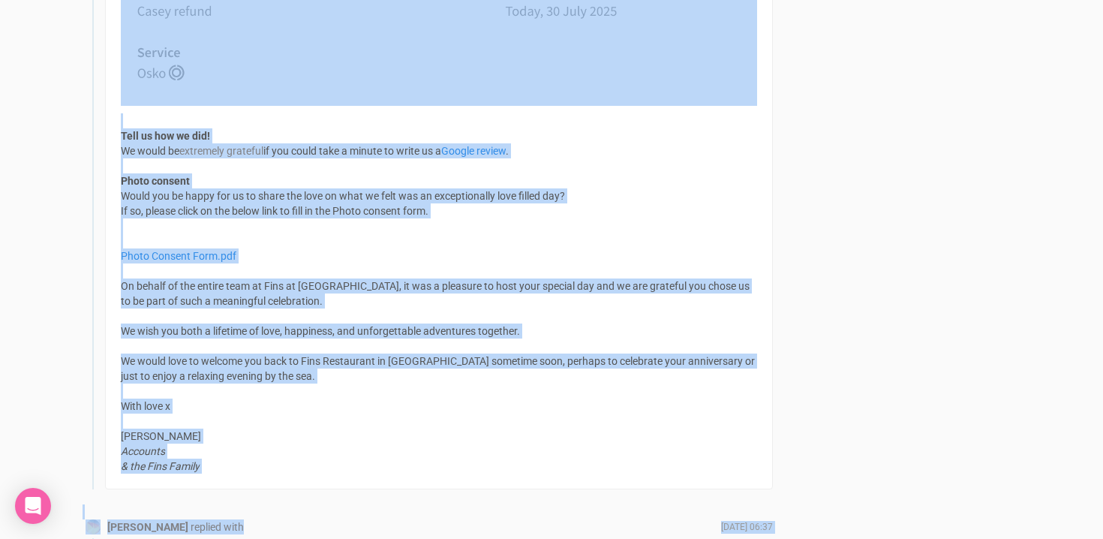
scroll to position [1399, 0]
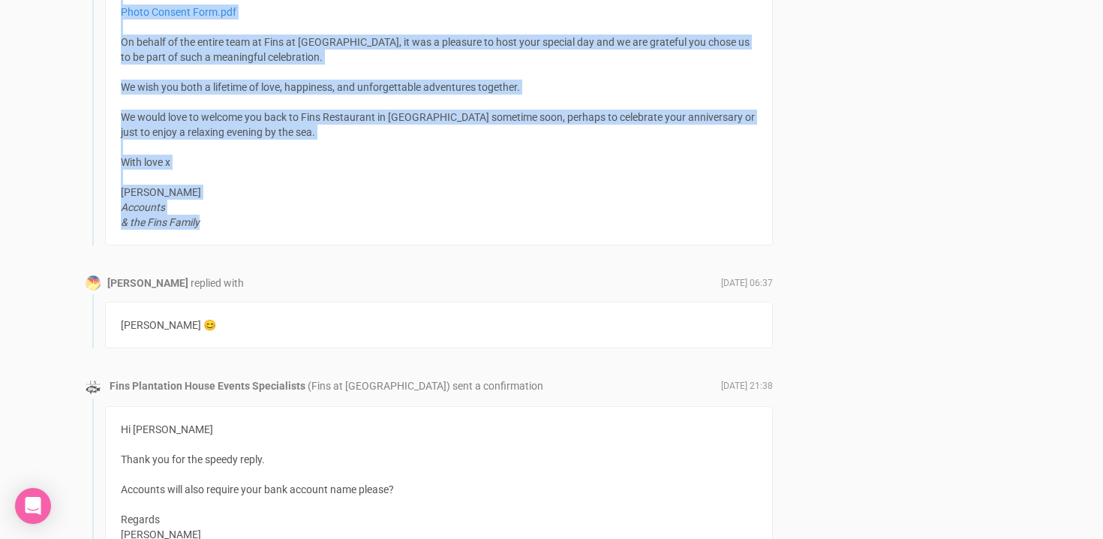
drag, startPoint x: 121, startPoint y: 117, endPoint x: 209, endPoint y: 221, distance: 136.4
copy div "Lo Ipsum & Dolo, Sita conse adipiscingelits! Doei t inc! Utlab etd mag aliq eni…"
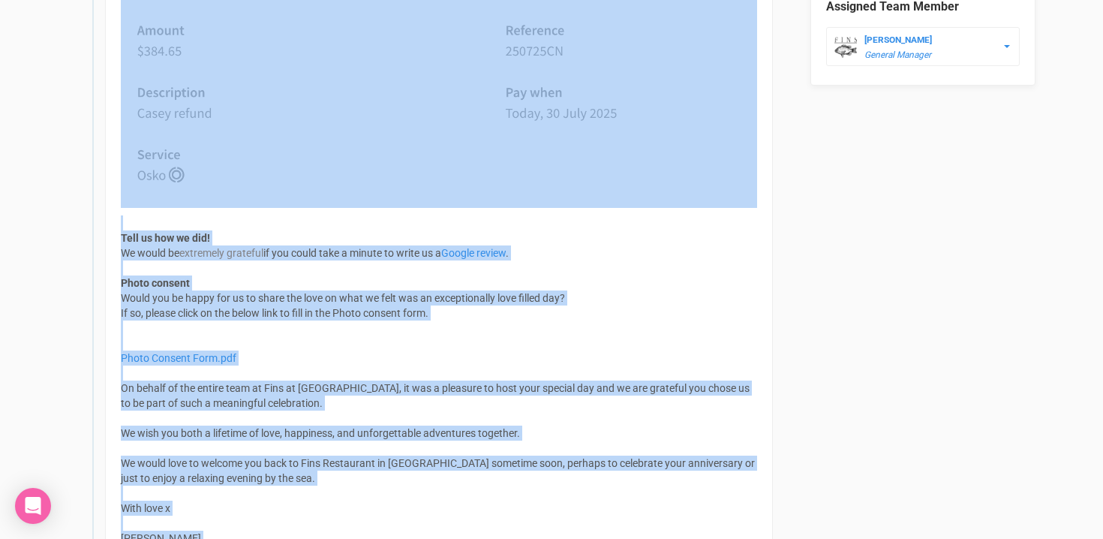
scroll to position [1054, 0]
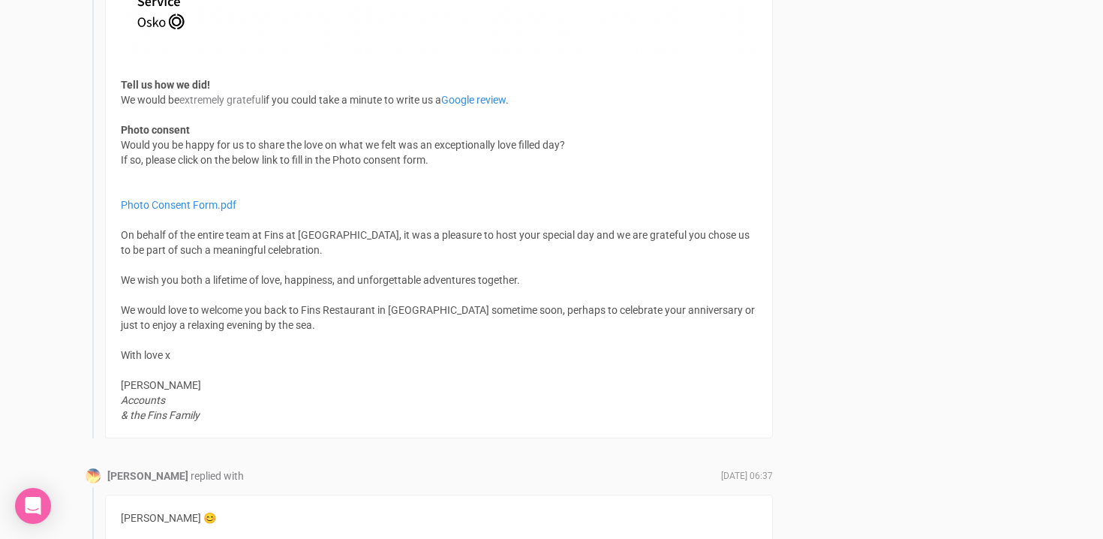
scroll to position [1217, 0]
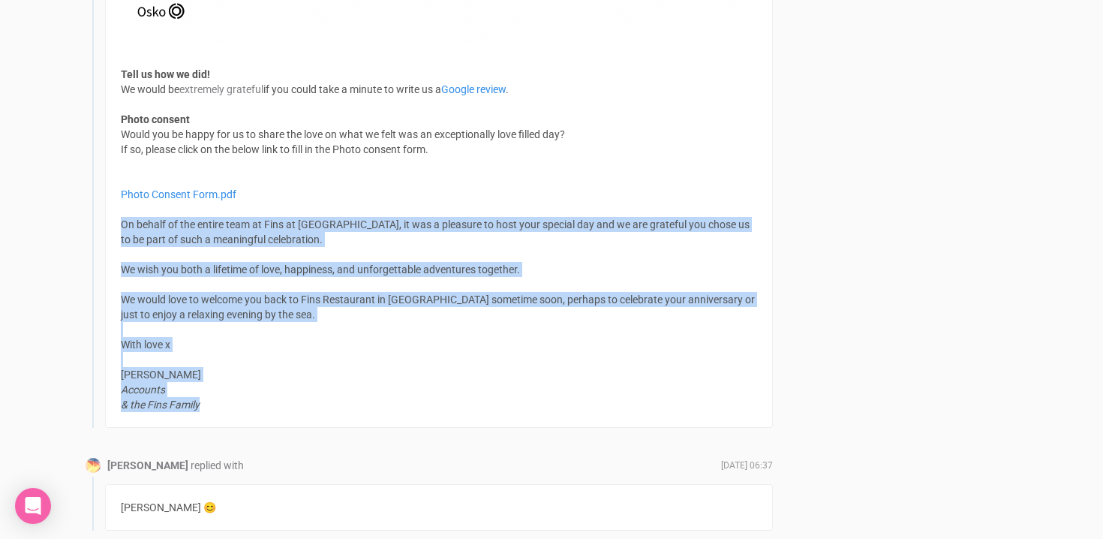
drag, startPoint x: 122, startPoint y: 221, endPoint x: 228, endPoint y: 405, distance: 212.5
click at [228, 405] on div "Photo Consent Form.pdf On behalf of the entire team at Fins at [GEOGRAPHIC_DATA…" at bounding box center [439, 284] width 636 height 255
copy div "On behalf of the entire team at Fins at [GEOGRAPHIC_DATA], it was a pleasure to…"
